Goal: Information Seeking & Learning: Learn about a topic

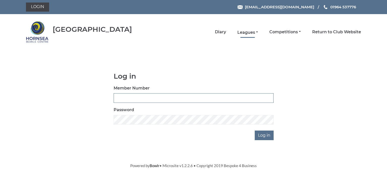
type input "0902"
click at [243, 31] on link "Leagues" at bounding box center [247, 33] width 21 height 6
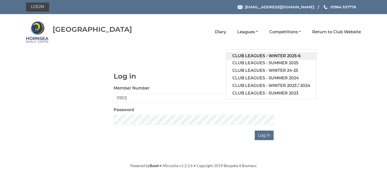
click at [262, 55] on link "Club leagues - Winter 2025-6" at bounding box center [271, 56] width 90 height 8
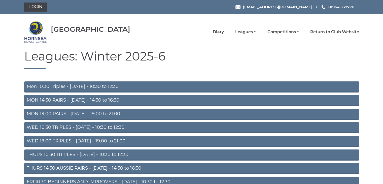
click at [91, 169] on link "THURS 14.30 AUSSIE PAIRS - Thursday - 14:30 to 16:30" at bounding box center [191, 168] width 335 height 11
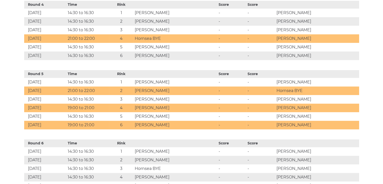
scroll to position [479, 0]
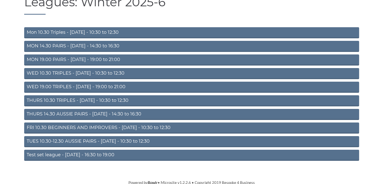
scroll to position [55, 0]
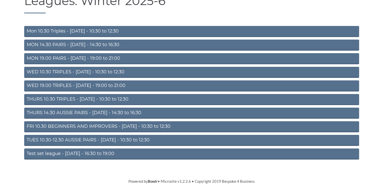
click at [83, 126] on link "FRI 10.30 BEGINNERS AND IMPROVERS - Friday - 10:30 to 12:30" at bounding box center [191, 126] width 335 height 11
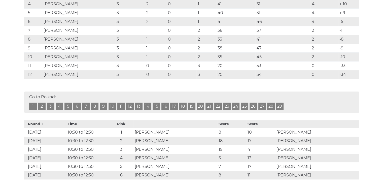
scroll to position [151, 0]
